Goal: Transaction & Acquisition: Purchase product/service

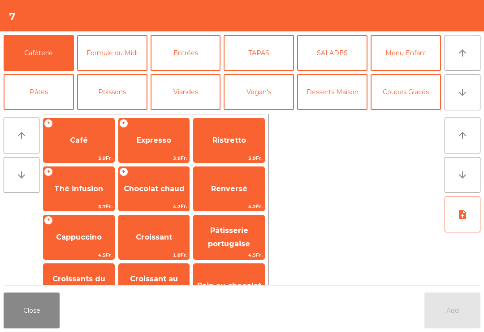
click at [163, 143] on span "Expresso" at bounding box center [154, 140] width 35 height 9
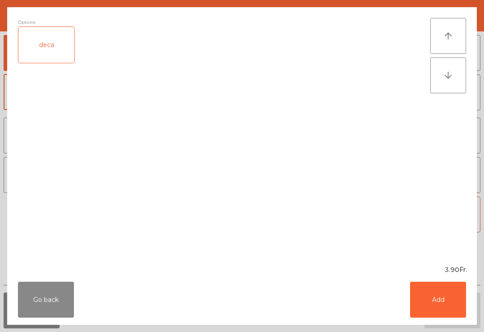
click at [436, 295] on button "Add" at bounding box center [438, 300] width 56 height 36
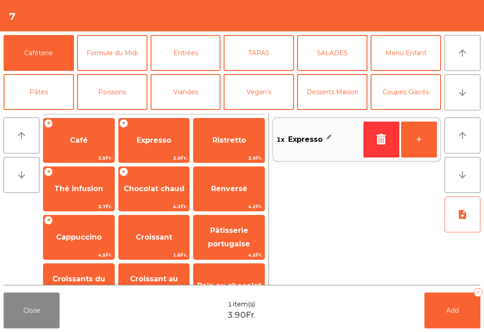
click at [418, 140] on button "+" at bounding box center [419, 139] width 36 height 36
click at [157, 243] on span "Croissant" at bounding box center [154, 237] width 71 height 24
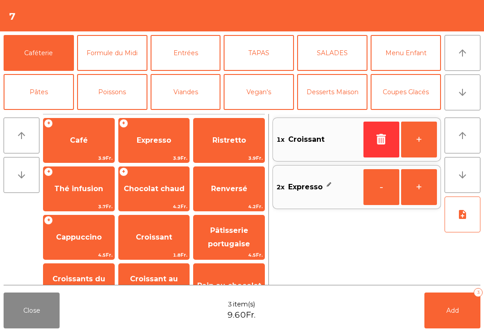
click at [427, 143] on button "+" at bounding box center [419, 139] width 36 height 36
click at [469, 94] on button "arrow_downward" at bounding box center [463, 92] width 36 height 36
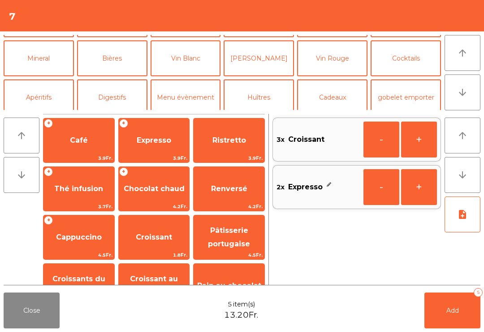
scroll to position [78, 0]
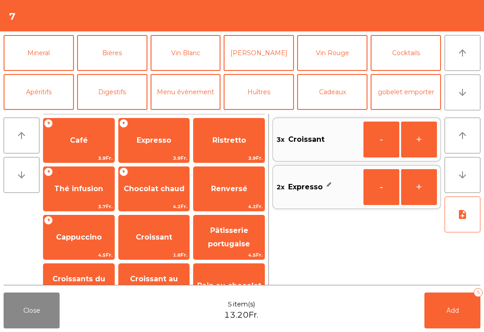
click at [47, 62] on button "Mineral" at bounding box center [39, 53] width 70 height 36
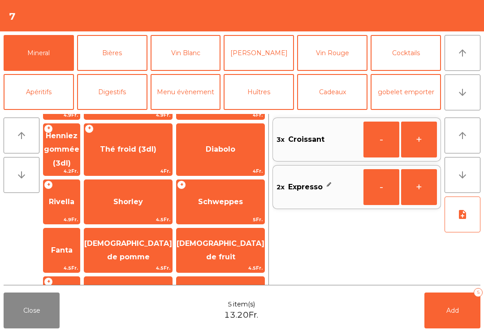
scroll to position [182, 0]
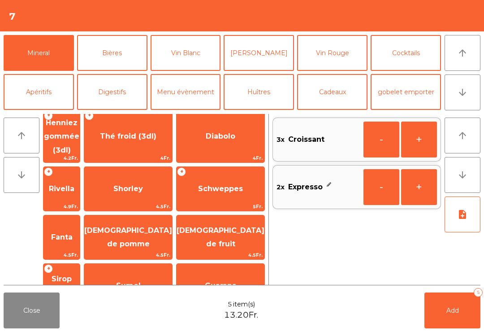
click at [246, 218] on span "[DEMOGRAPHIC_DATA] de fruit" at bounding box center [221, 237] width 88 height 38
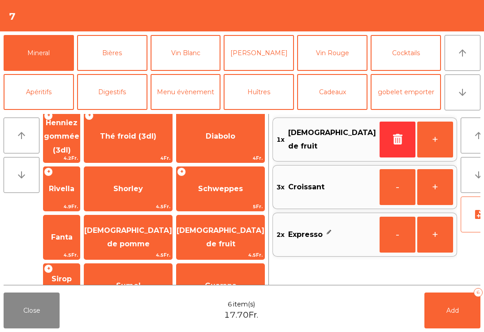
click at [456, 306] on span "Add" at bounding box center [453, 310] width 13 height 8
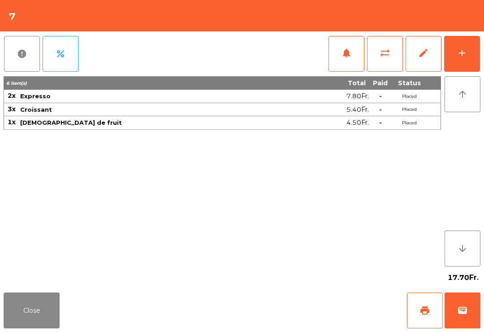
click at [28, 312] on button "Close" at bounding box center [32, 310] width 56 height 36
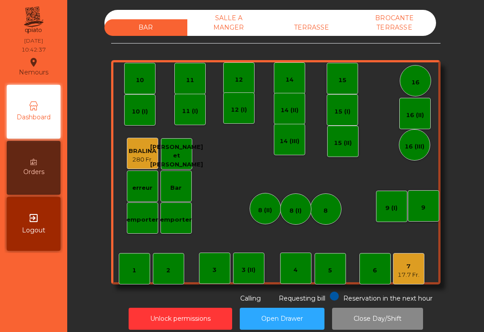
click at [140, 212] on div "emporter" at bounding box center [142, 218] width 32 height 13
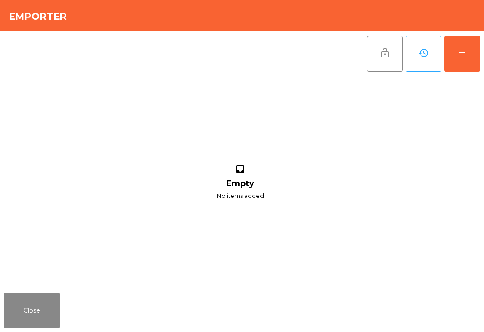
click at [467, 56] on div "add" at bounding box center [462, 53] width 11 height 11
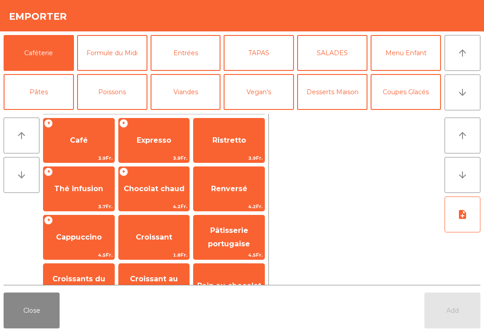
click at [87, 147] on span "Café" at bounding box center [78, 140] width 71 height 24
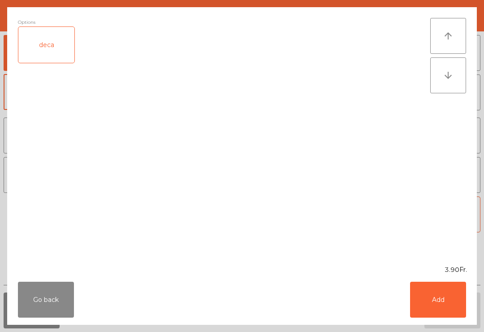
click at [430, 308] on button "Add" at bounding box center [438, 300] width 56 height 36
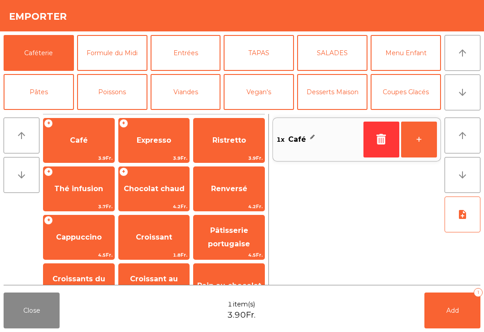
click at [412, 150] on button "+" at bounding box center [419, 139] width 36 height 36
click at [452, 314] on button "Add 2" at bounding box center [453, 310] width 56 height 36
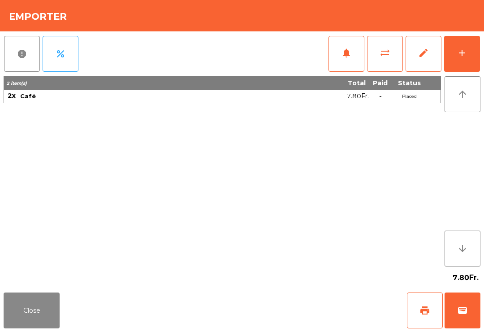
click at [421, 311] on span "print" at bounding box center [425, 310] width 11 height 11
click at [40, 311] on button "Close" at bounding box center [32, 310] width 56 height 36
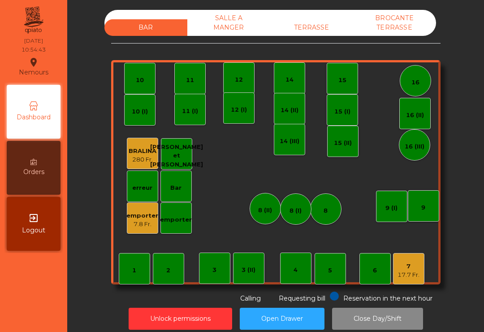
click at [421, 278] on div "7 17.7 Fr." at bounding box center [408, 268] width 31 height 31
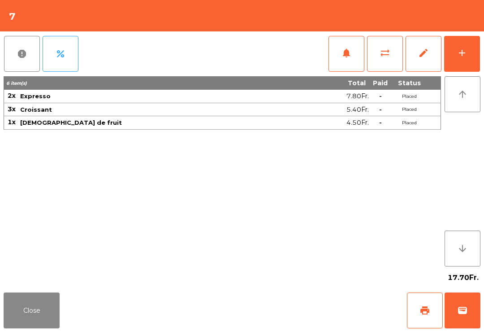
click at [428, 322] on button "print" at bounding box center [425, 310] width 36 height 36
